Goal: Share content

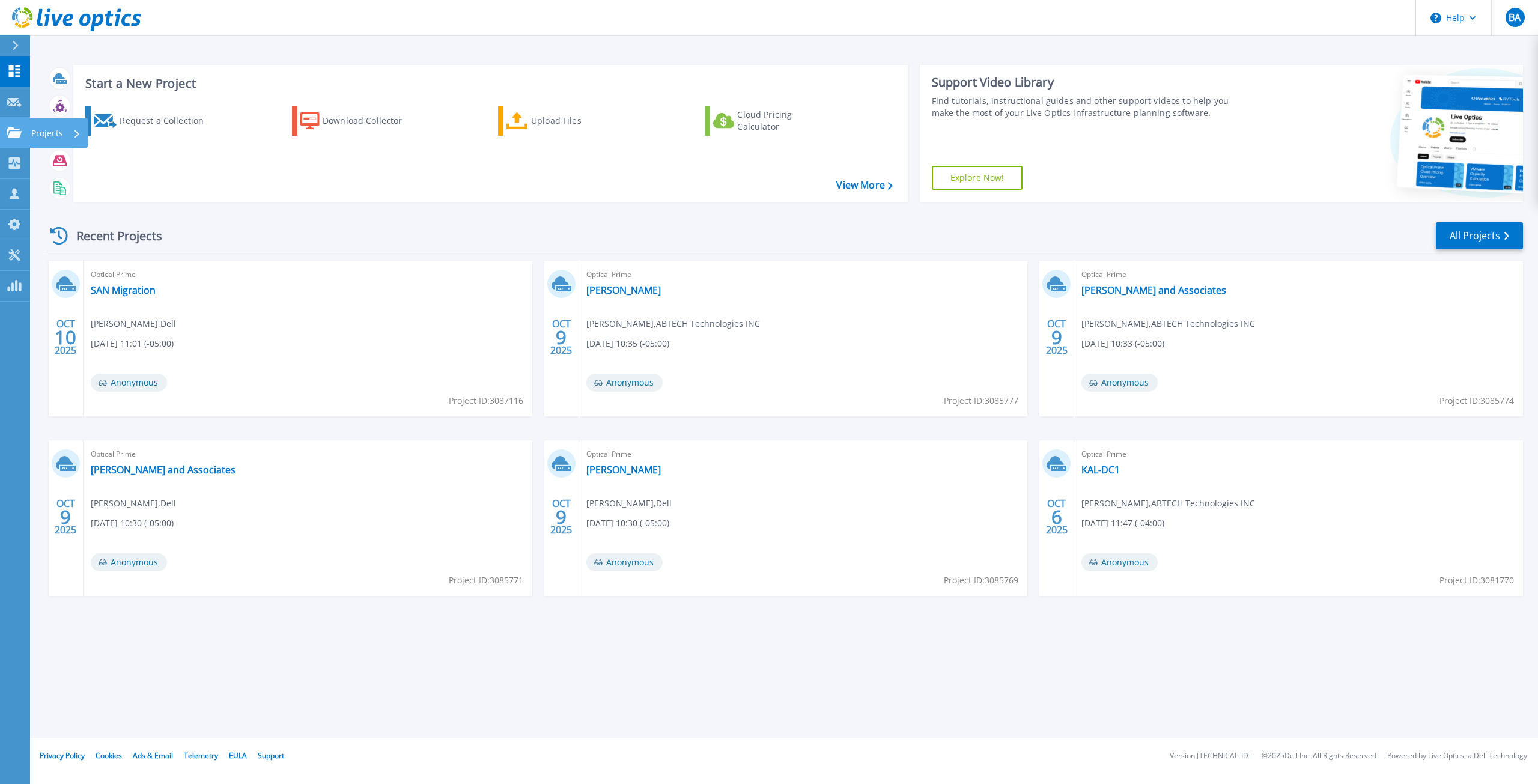
click at [14, 131] on icon at bounding box center [15, 132] width 15 height 10
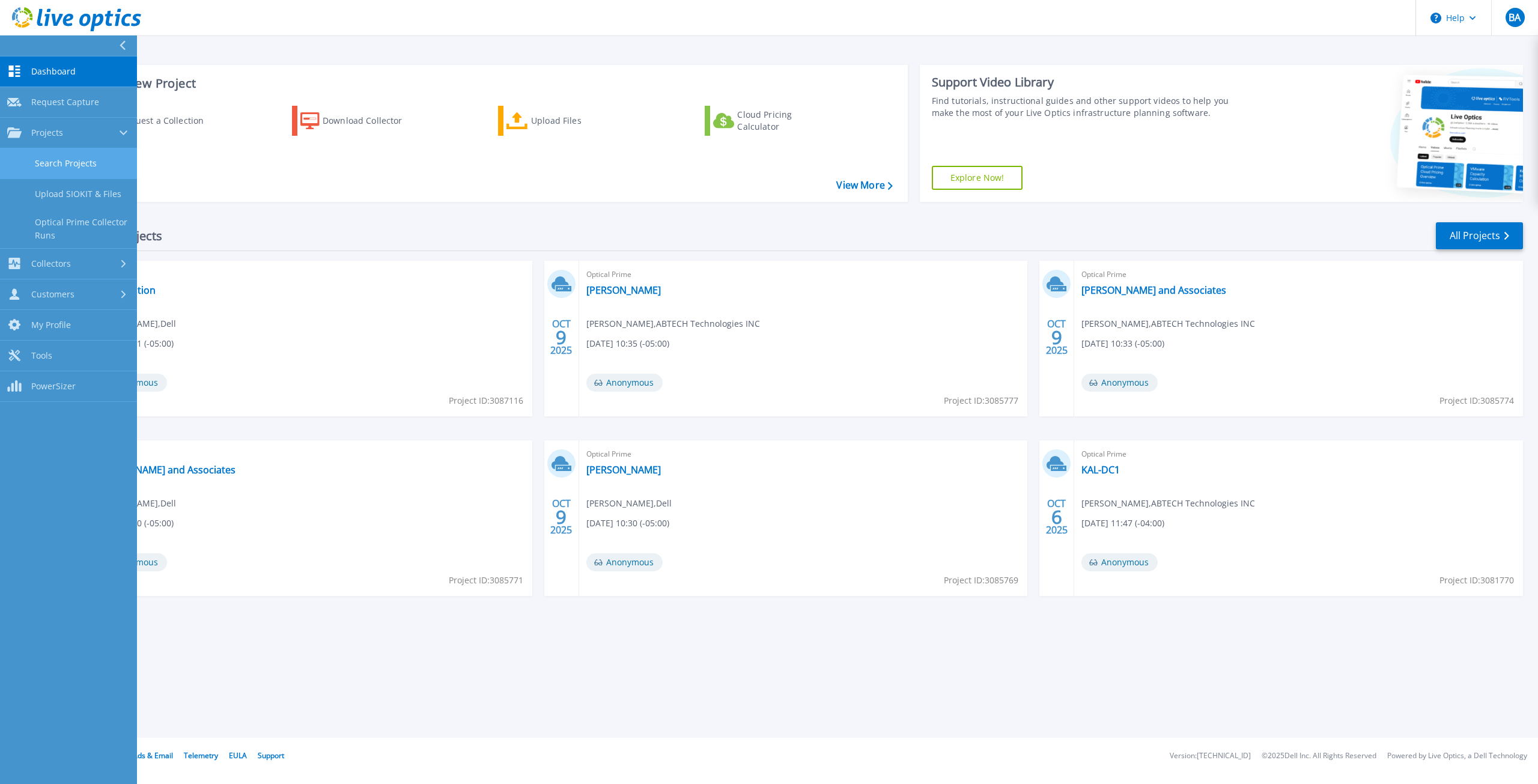
click at [39, 165] on link "Search Projects" at bounding box center [68, 164] width 137 height 31
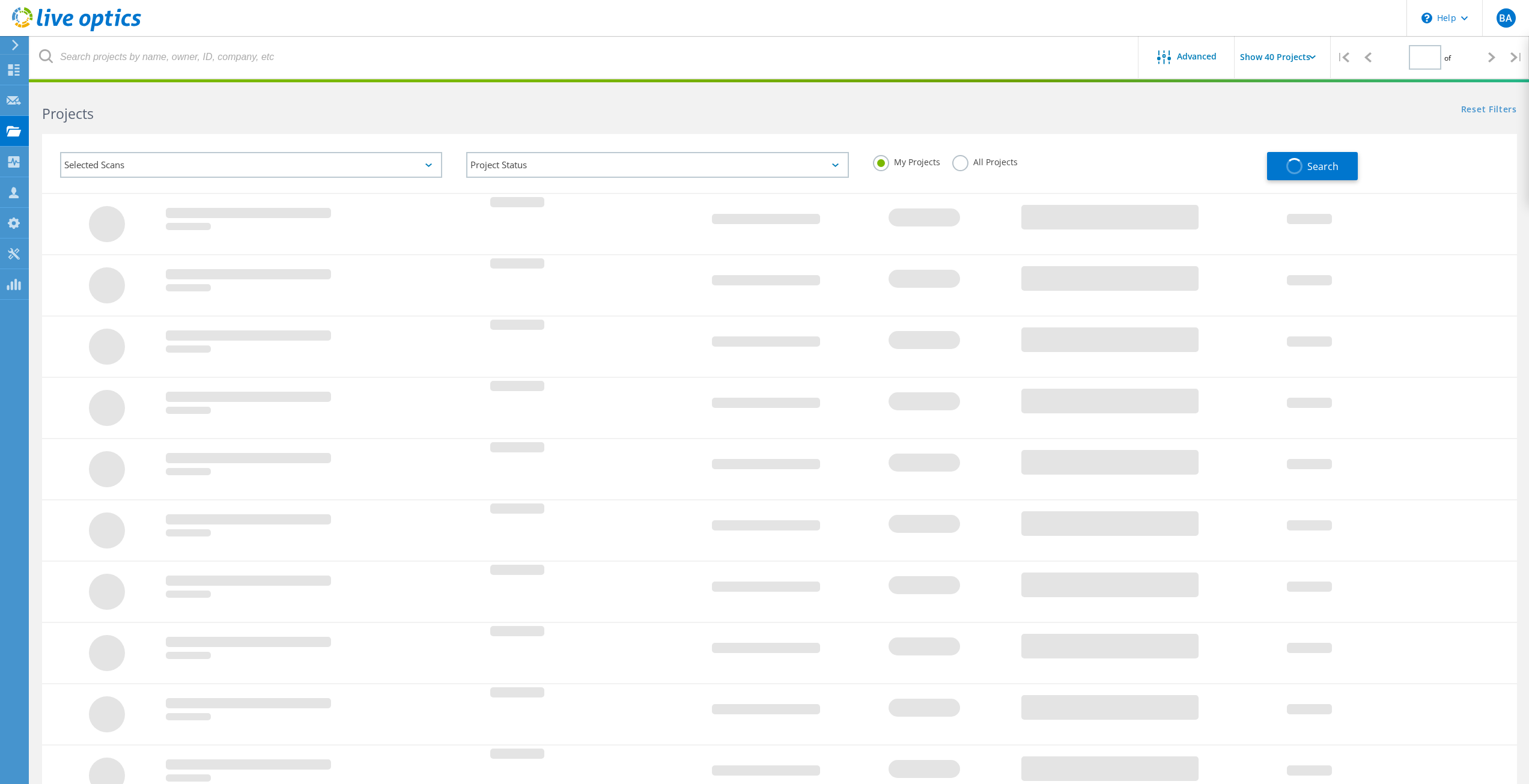
type input "1"
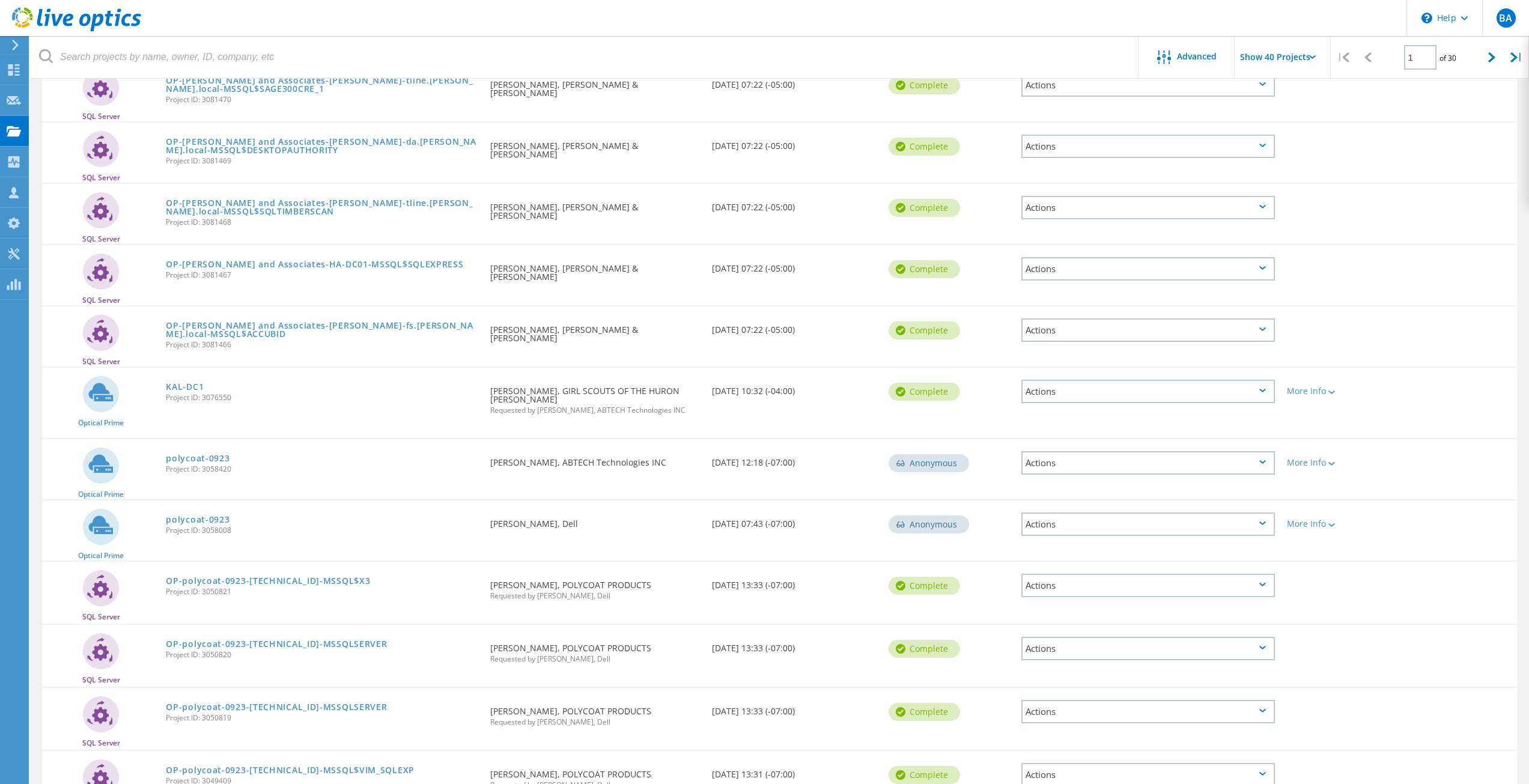
scroll to position [601, 0]
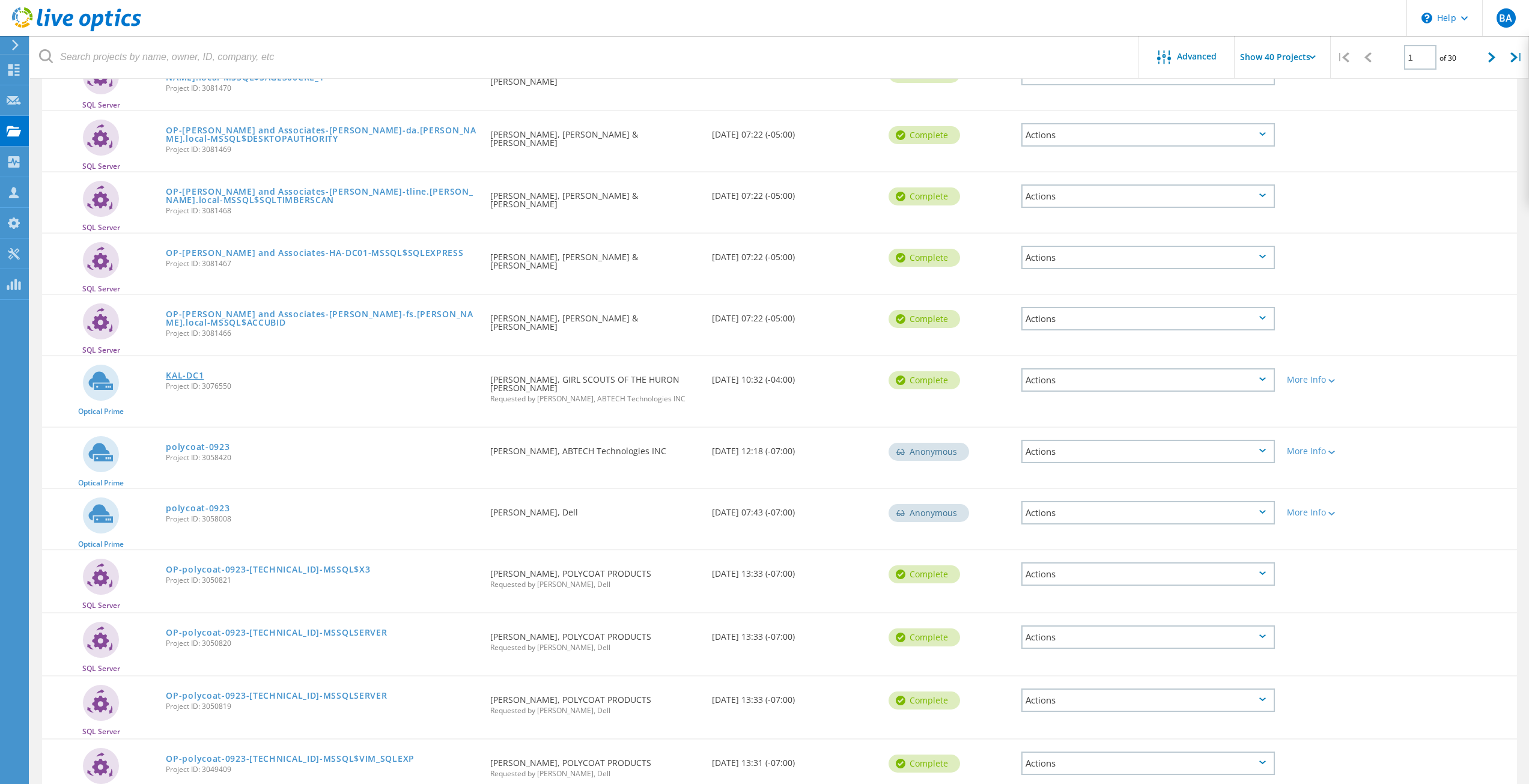
click at [183, 375] on link "KAL-DC1" at bounding box center [185, 375] width 38 height 9
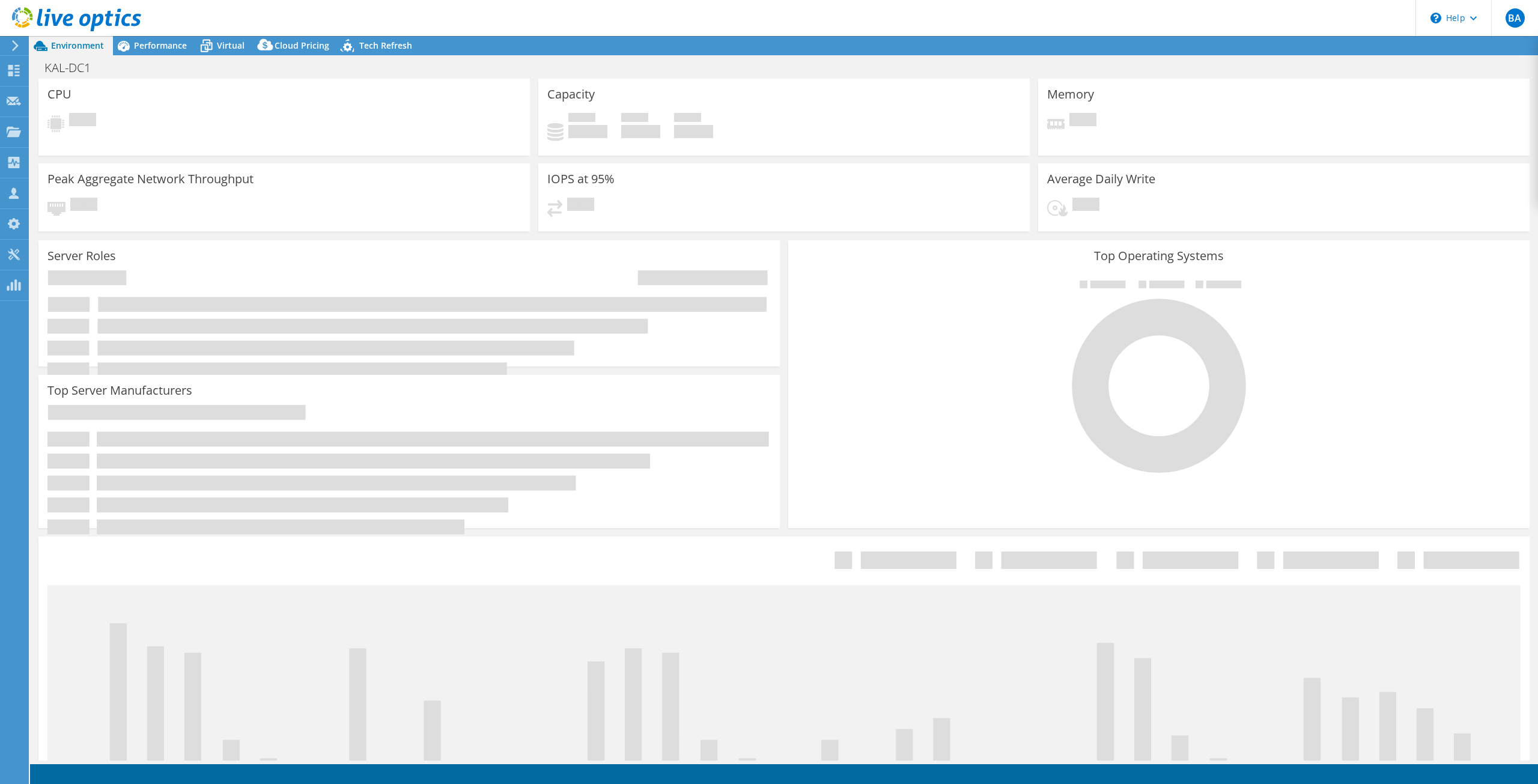
select select "USD"
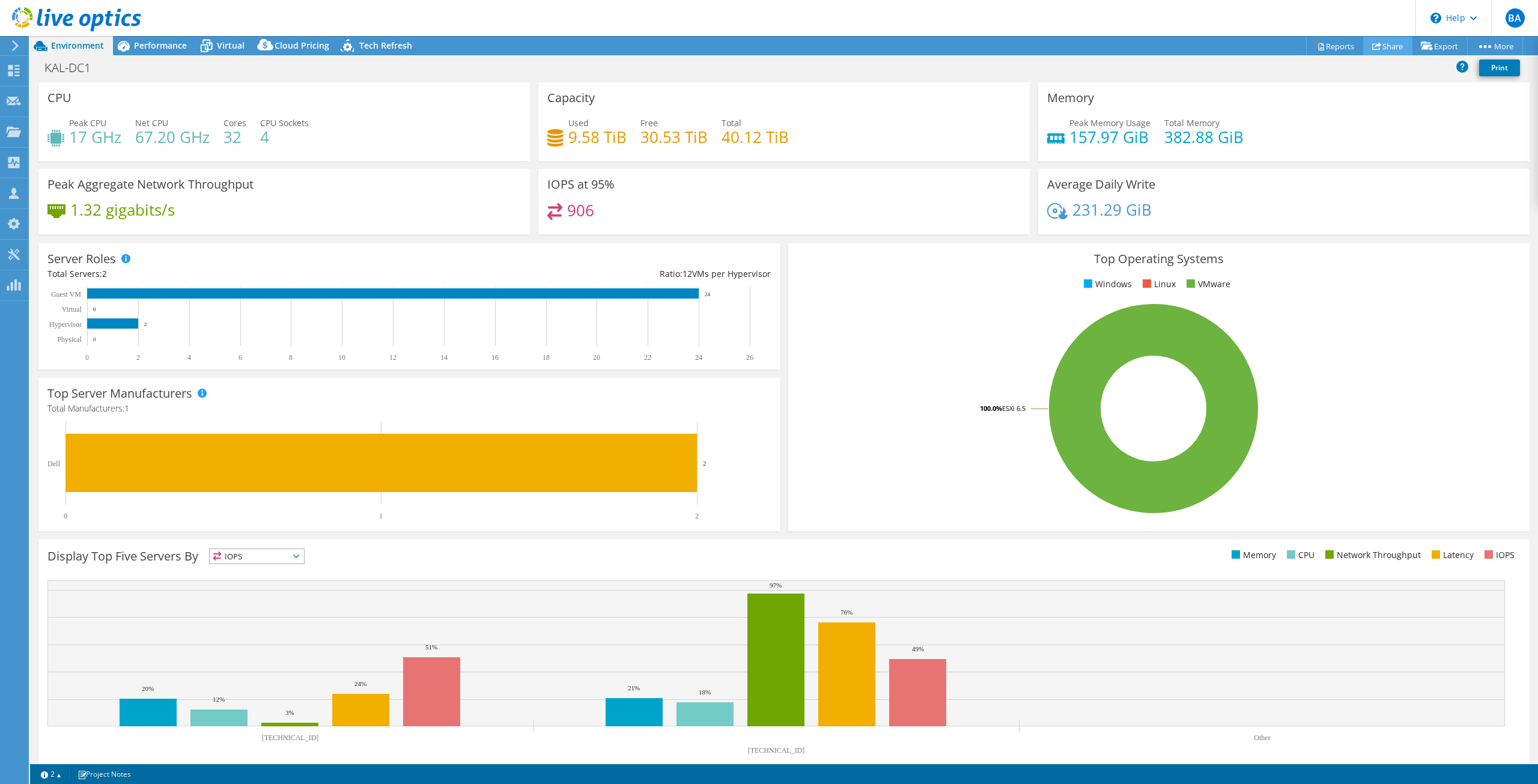
click at [1372, 43] on icon at bounding box center [1377, 46] width 9 height 9
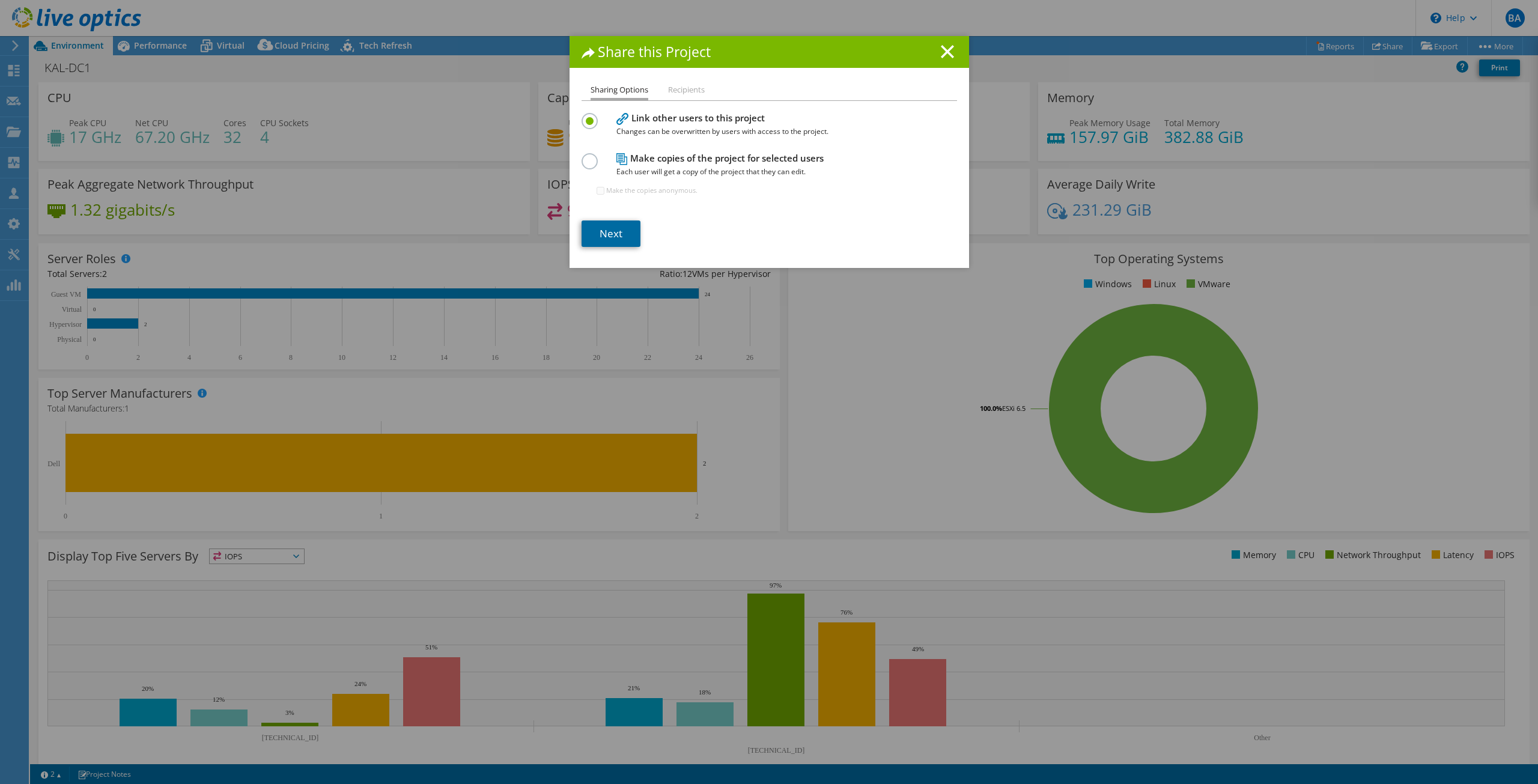
click at [600, 238] on link "Next" at bounding box center [611, 234] width 59 height 27
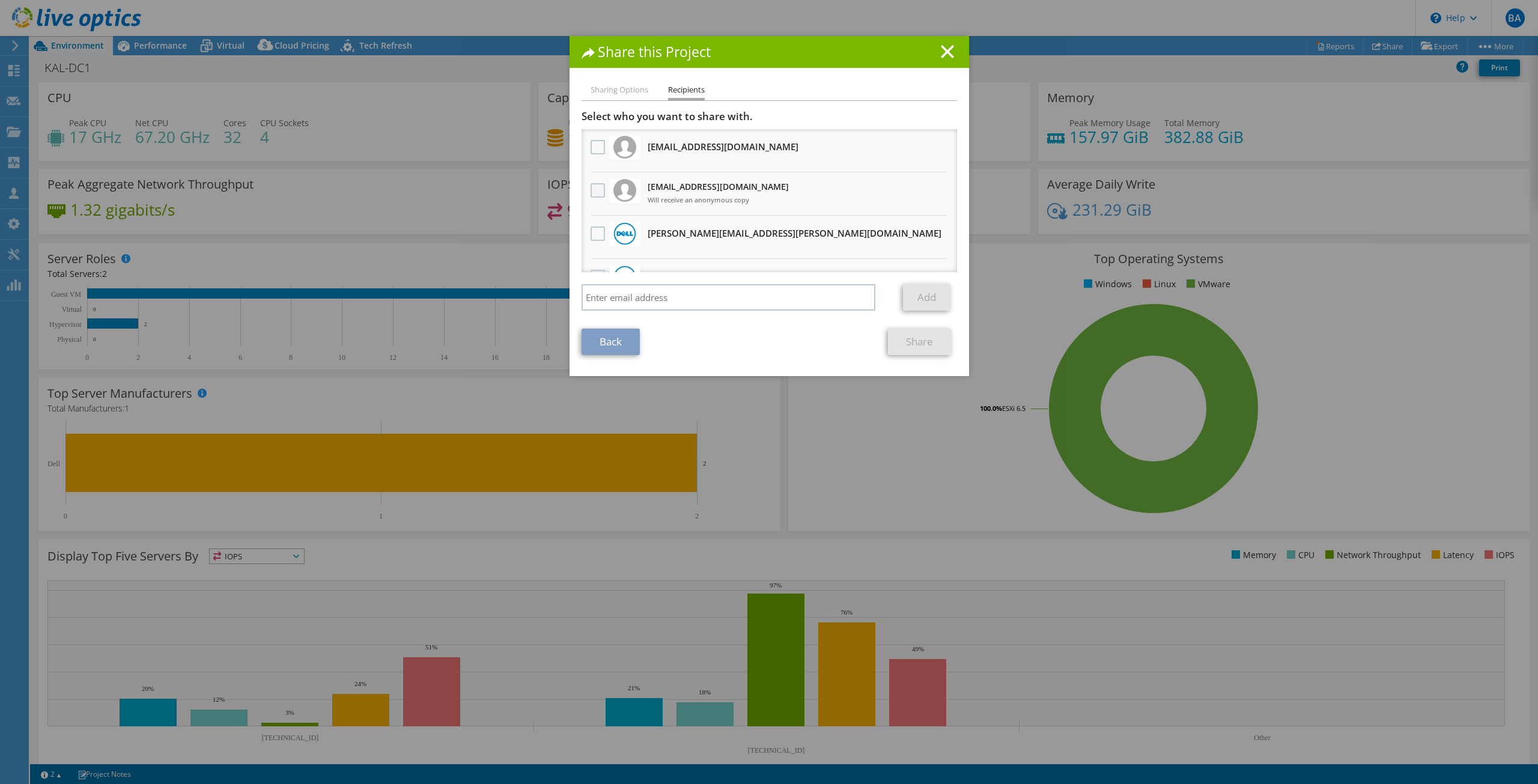
click at [595, 191] on label at bounding box center [600, 191] width 17 height 15
click at [0, 0] on input "checkbox" at bounding box center [0, 0] width 0 height 0
click at [906, 344] on link "Share" at bounding box center [919, 342] width 63 height 27
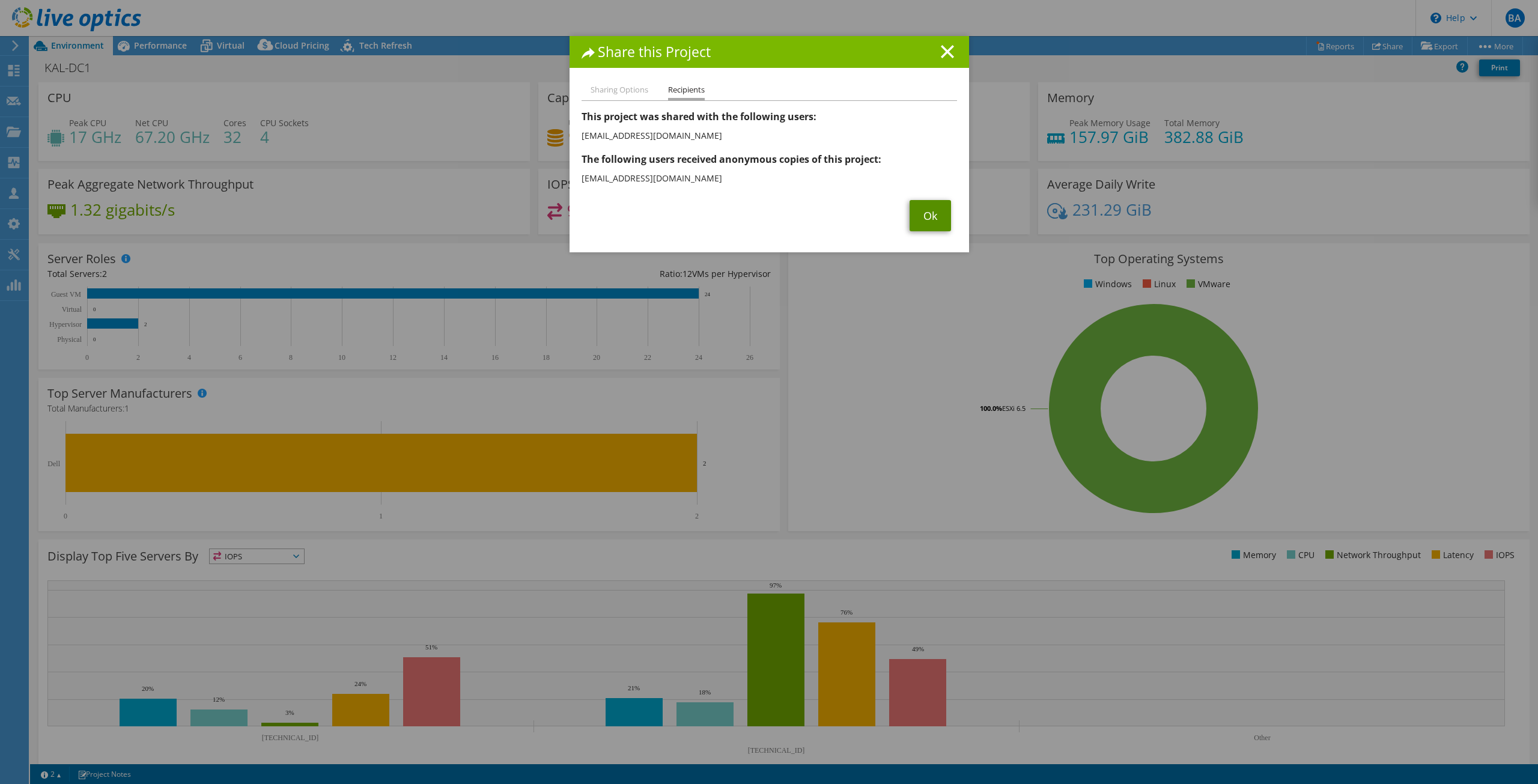
click at [933, 216] on link "Ok" at bounding box center [930, 215] width 41 height 31
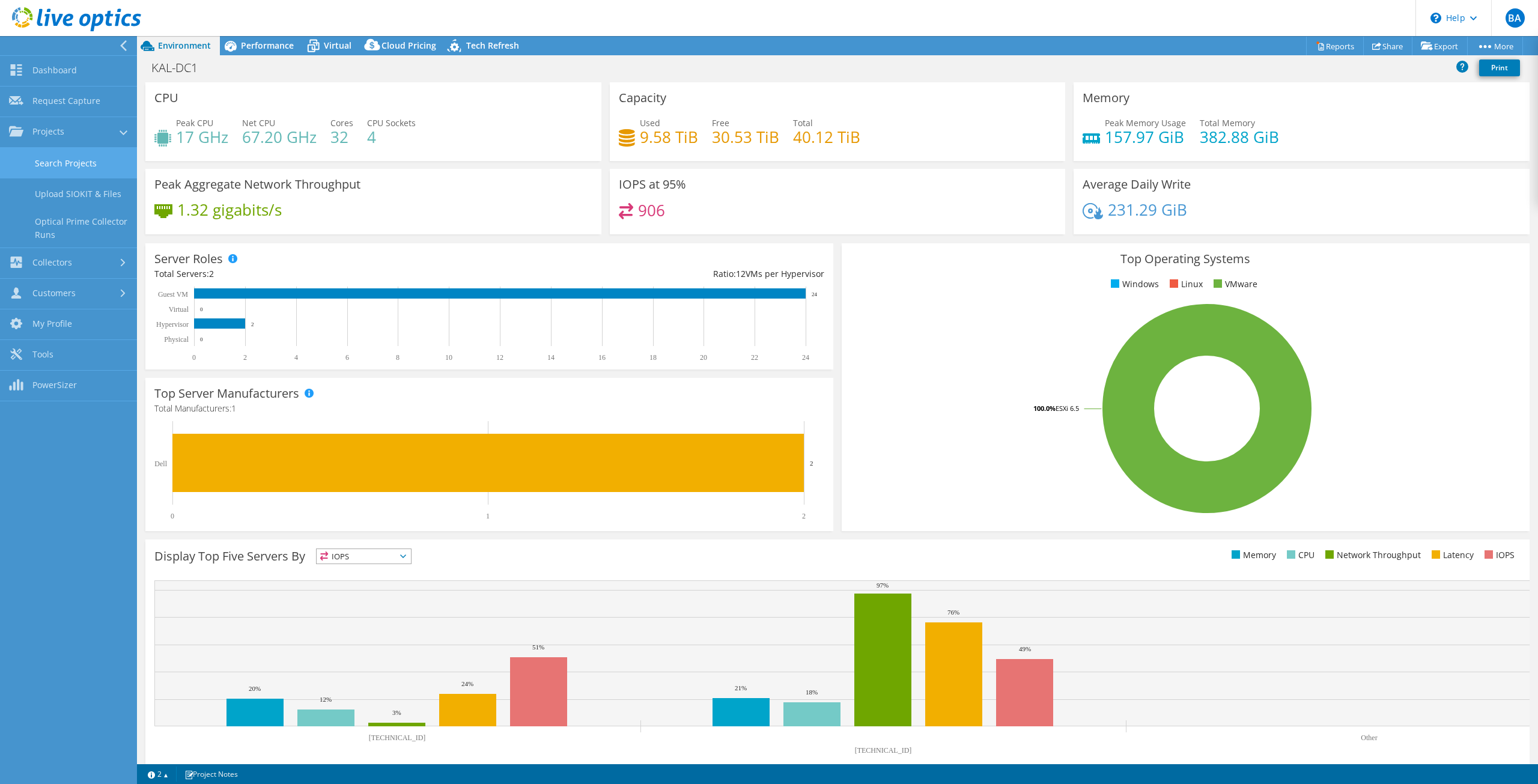
click at [73, 159] on link "Search Projects" at bounding box center [68, 163] width 137 height 31
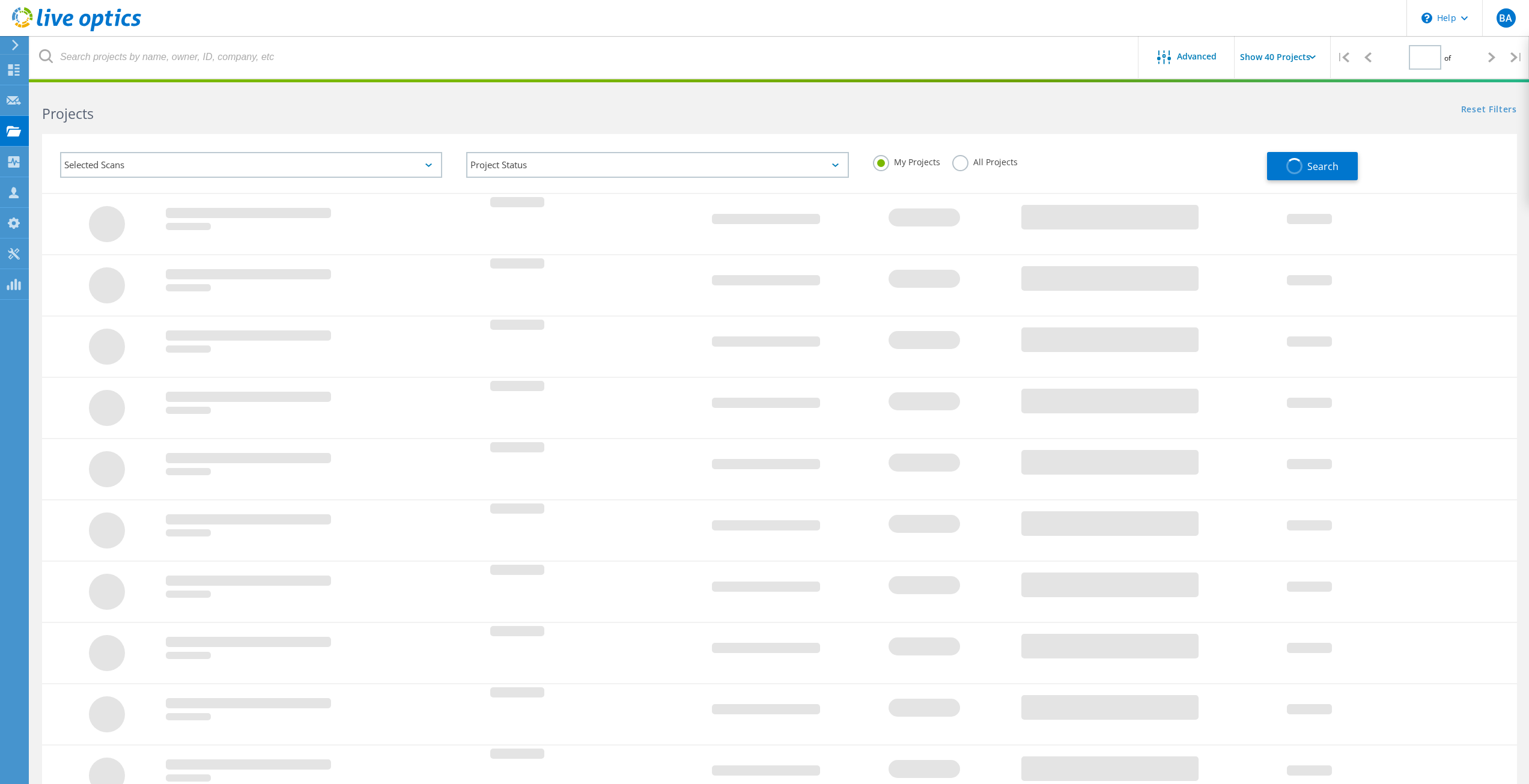
type input "1"
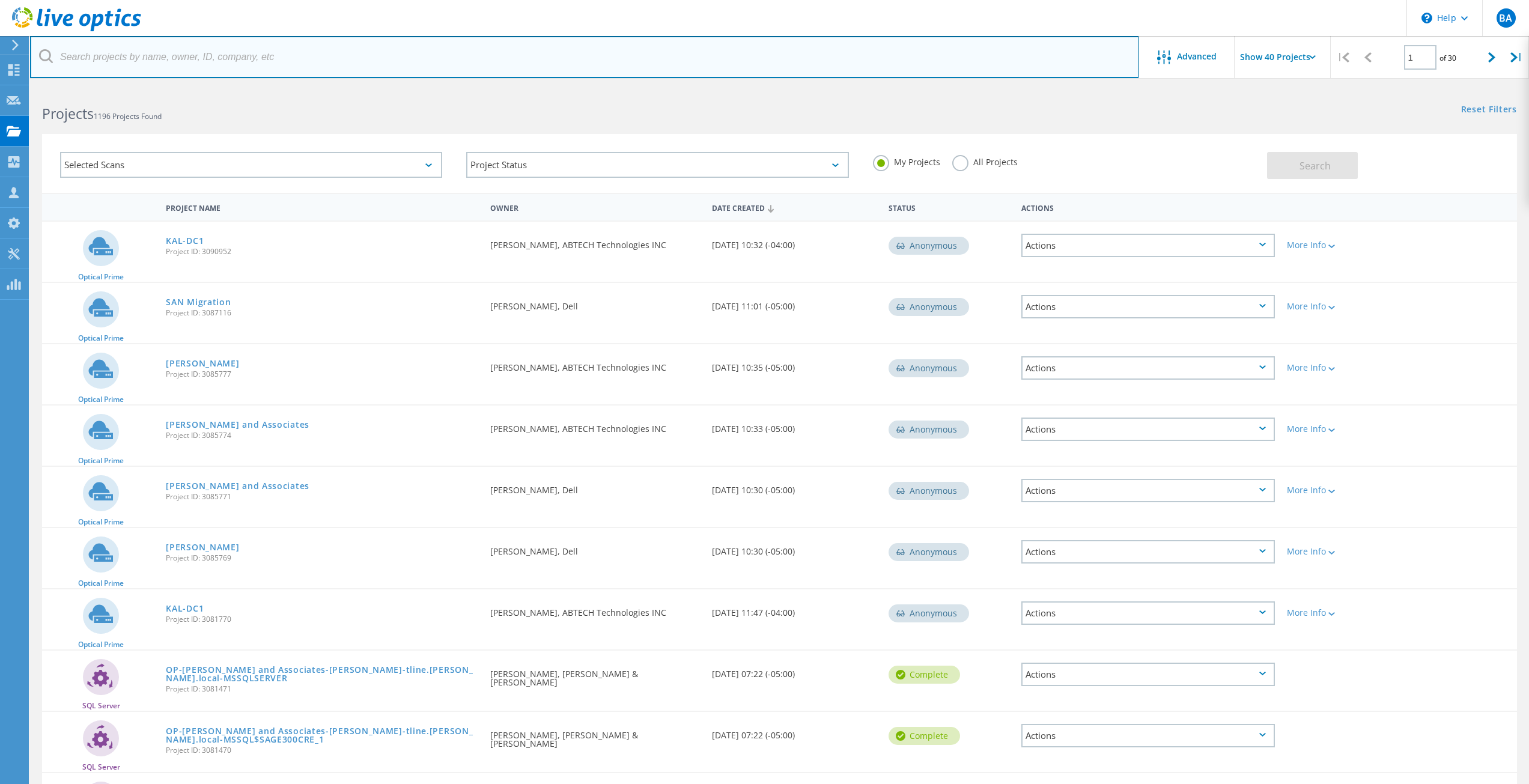
click at [149, 57] on input "text" at bounding box center [584, 57] width 1109 height 42
type input "alvin"
